Goal: Task Accomplishment & Management: Use online tool/utility

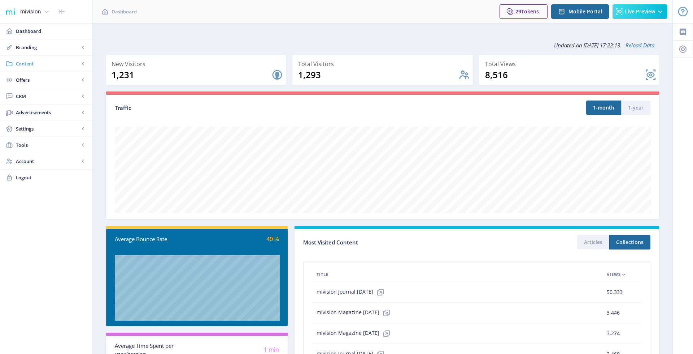
click at [60, 64] on span "Content" at bounding box center [48, 63] width 64 height 7
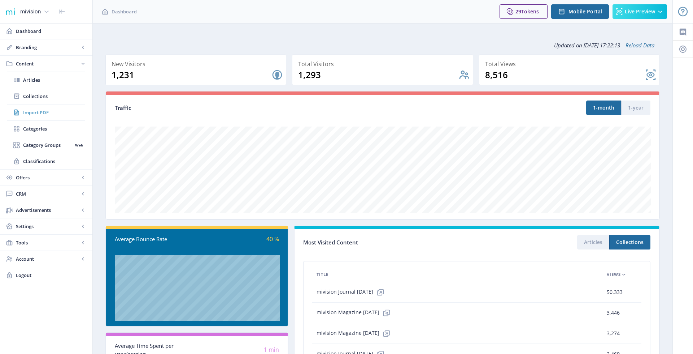
click at [62, 112] on span "Import PDF" at bounding box center [54, 112] width 62 height 7
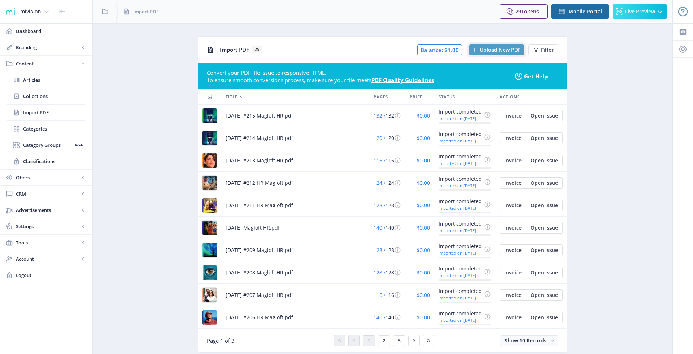
click at [497, 53] on button "Upload New PDF" at bounding box center [497, 49] width 55 height 11
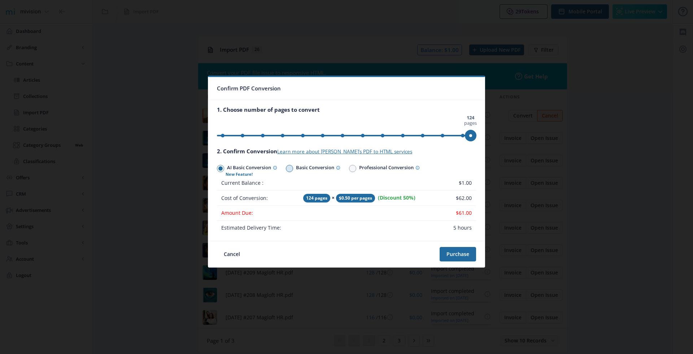
click at [313, 169] on span "Basic Conversion" at bounding box center [316, 168] width 47 height 10
click at [286, 168] on input "Basic Conversion" at bounding box center [286, 168] width 0 height 0
radio input "true"
click at [252, 172] on span "AI Basic Conversion" at bounding box center [250, 168] width 53 height 10
click at [217, 168] on input "AI Basic Conversion" at bounding box center [217, 168] width 0 height 0
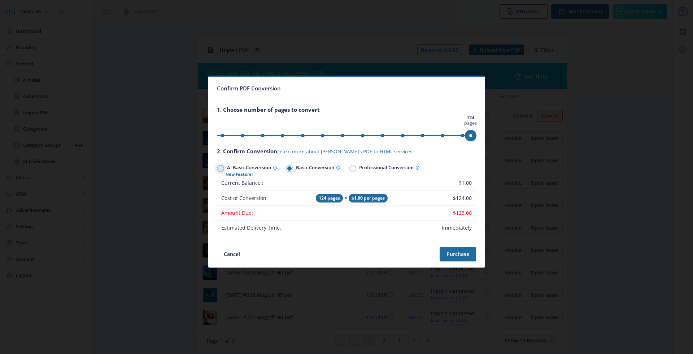
radio input "true"
click at [304, 168] on span "Basic Conversion" at bounding box center [316, 168] width 47 height 10
click at [286, 168] on input "Basic Conversion" at bounding box center [286, 168] width 0 height 0
radio input "true"
click at [464, 258] on button "Purchase" at bounding box center [458, 254] width 36 height 14
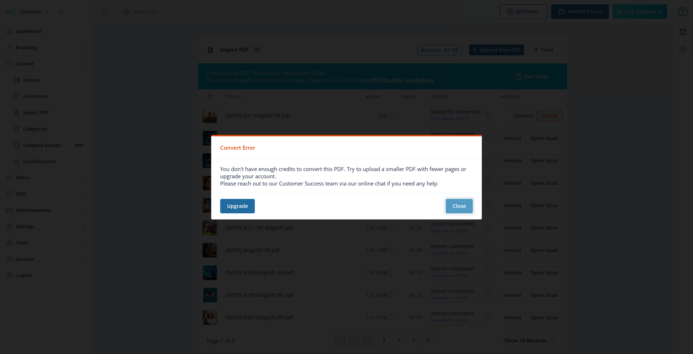
click at [460, 211] on button "Close" at bounding box center [459, 206] width 27 height 14
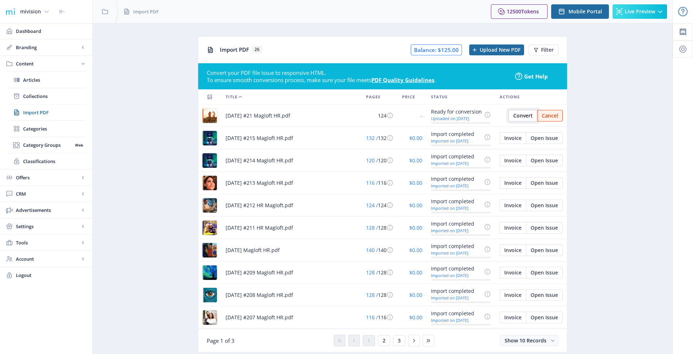
click at [526, 113] on span "Convert" at bounding box center [524, 116] width 20 height 6
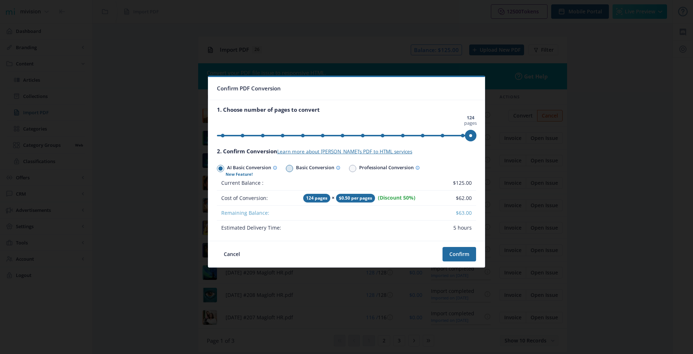
click at [310, 163] on label "Basic Conversion" at bounding box center [317, 168] width 63 height 15
click at [286, 168] on input "Basic Conversion" at bounding box center [286, 168] width 0 height 0
radio input "true"
click at [252, 168] on span "AI Basic Conversion" at bounding box center [250, 168] width 53 height 10
click at [217, 168] on input "AI Basic Conversion" at bounding box center [217, 168] width 0 height 0
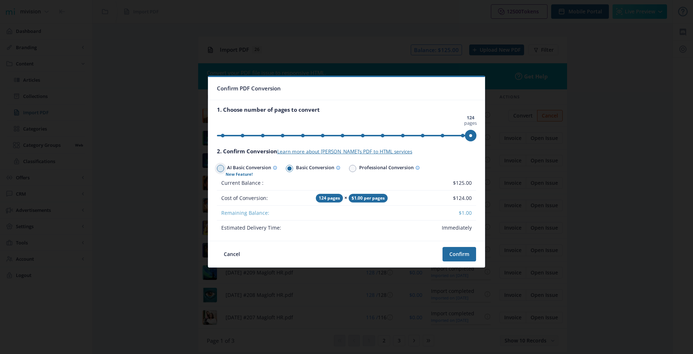
radio input "true"
click at [304, 168] on span "Basic Conversion" at bounding box center [316, 168] width 47 height 10
click at [286, 168] on input "Basic Conversion" at bounding box center [286, 168] width 0 height 0
radio input "true"
click at [459, 250] on button "Confirm" at bounding box center [460, 254] width 34 height 14
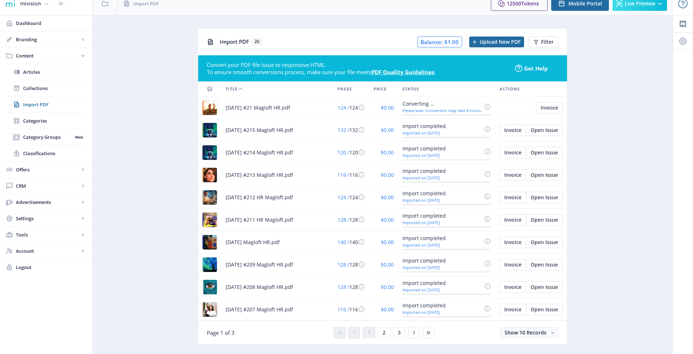
scroll to position [7, 0]
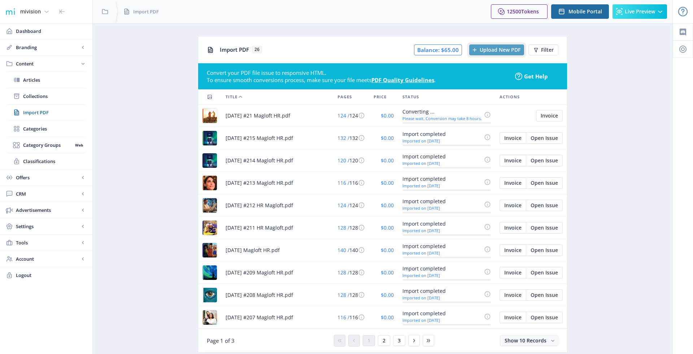
click at [504, 47] on span "Upload New PDF" at bounding box center [500, 50] width 41 height 6
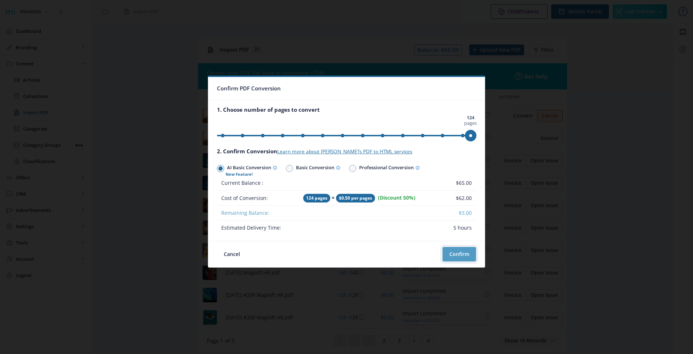
click at [463, 251] on button "Confirm" at bounding box center [460, 254] width 34 height 14
